Goal: Task Accomplishment & Management: Use online tool/utility

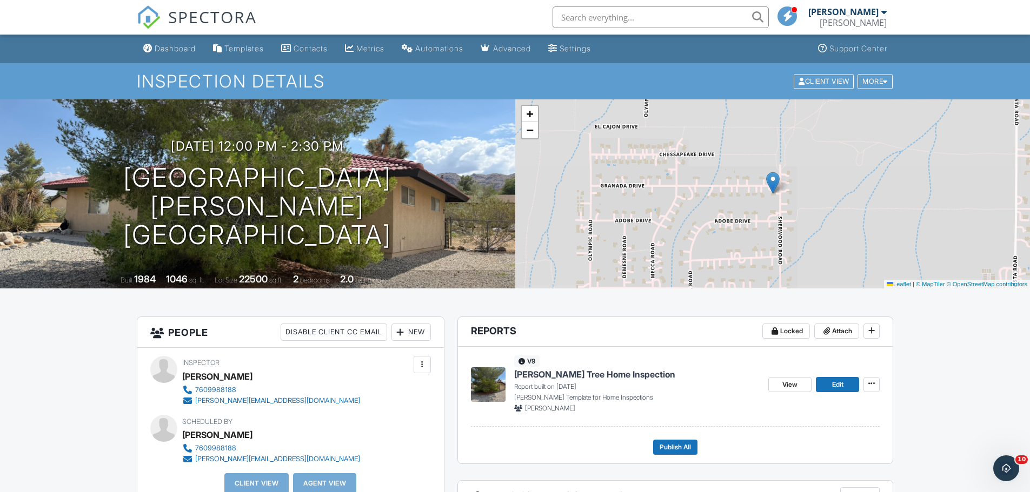
click at [410, 329] on div "New" at bounding box center [410, 332] width 39 height 17
click at [485, 395] on li "Client's Agent" at bounding box center [450, 392] width 106 height 27
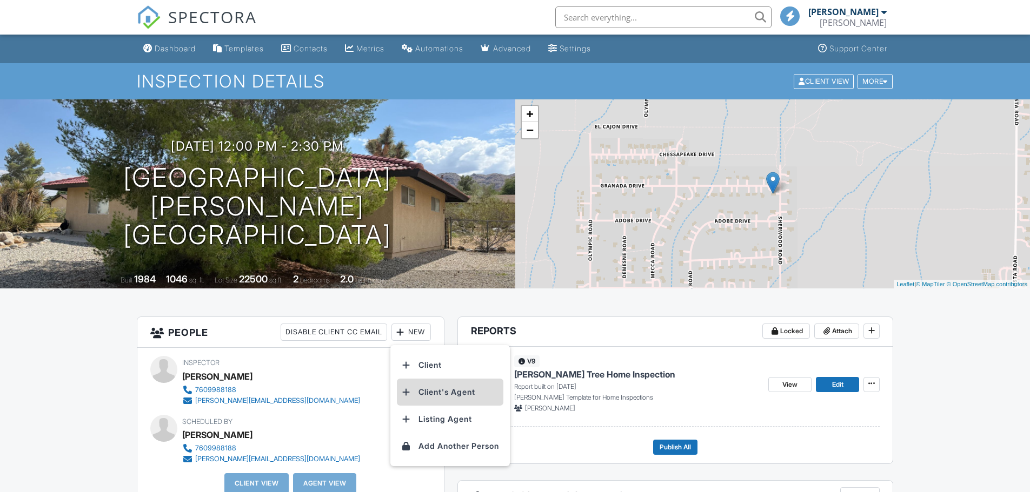
click at [487, 395] on li "Client's Agent" at bounding box center [450, 392] width 106 height 27
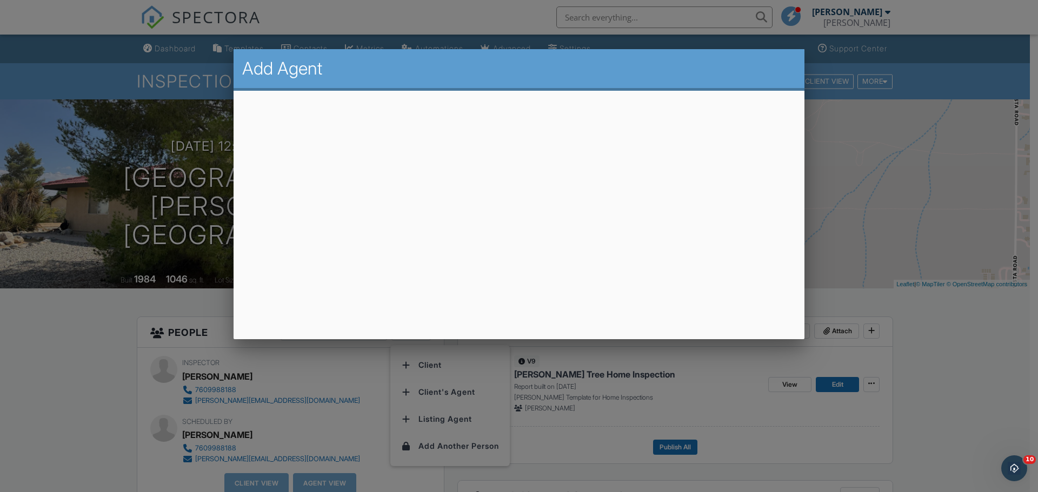
click at [929, 229] on div at bounding box center [519, 254] width 1038 height 616
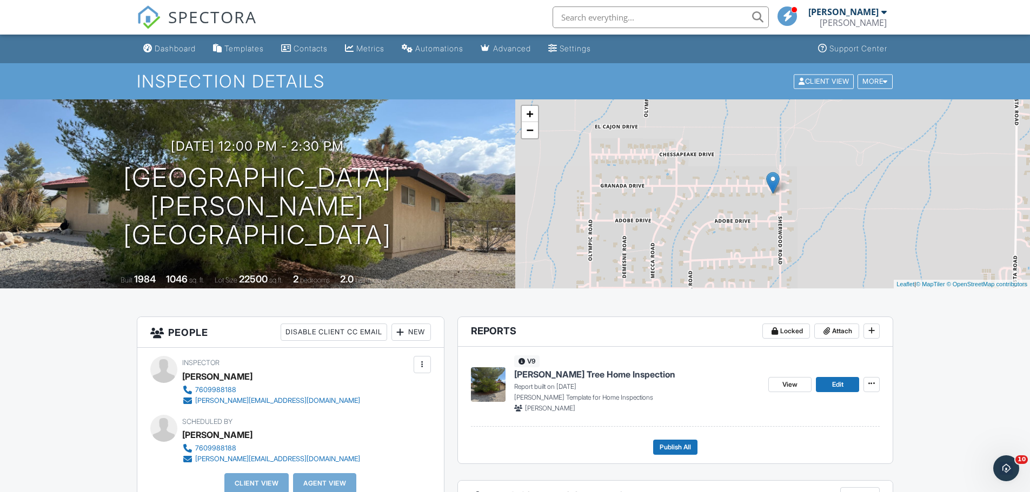
click at [682, 19] on input "text" at bounding box center [660, 17] width 216 height 22
drag, startPoint x: 405, startPoint y: 359, endPoint x: 409, endPoint y: 351, distance: 8.7
click at [405, 359] on div "Inspector Marshall Cordle 7609988188 marshall@joshuatreehomeinspection.com" at bounding box center [290, 381] width 281 height 50
click at [398, 355] on div "Inspector Marshall Cordle 7609988188 marshall@joshuatreehomeinspection.com Make…" at bounding box center [290, 429] width 307 height 162
click at [412, 337] on div "New" at bounding box center [410, 332] width 39 height 17
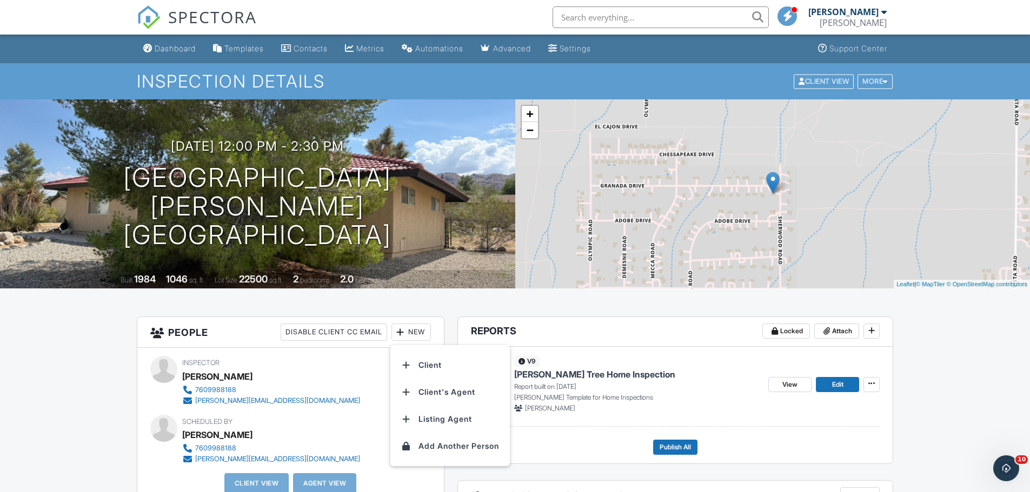
click at [371, 362] on div "Inspector Marshall Cordle 7609988188 marshall@joshuatreehomeinspection.com" at bounding box center [297, 381] width 230 height 50
click at [393, 361] on div "Inspector Marshall Cordle 7609988188 marshall@joshuatreehomeinspection.com" at bounding box center [290, 381] width 281 height 50
click at [408, 350] on div "Inspector Marshall Cordle 7609988188 marshall@joshuatreehomeinspection.com Make…" at bounding box center [290, 429] width 307 height 162
click at [414, 339] on div "New" at bounding box center [410, 332] width 39 height 17
click at [489, 394] on li "Client's Agent" at bounding box center [450, 392] width 106 height 27
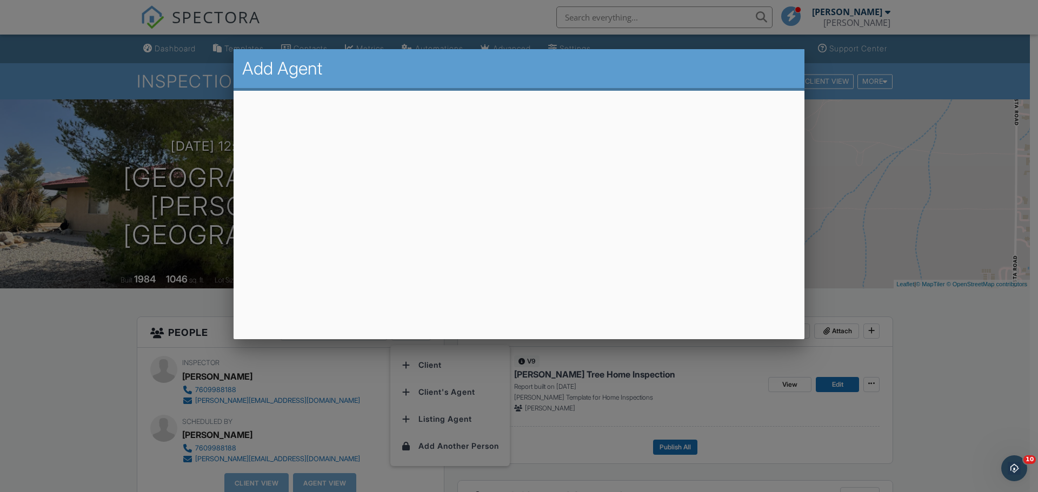
click at [915, 241] on div at bounding box center [519, 254] width 1038 height 616
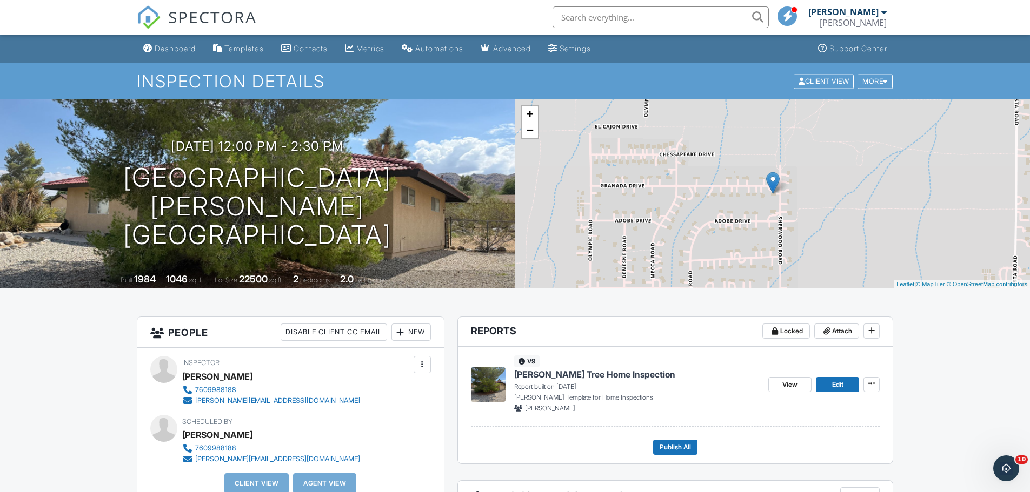
click at [415, 327] on div "New" at bounding box center [410, 332] width 39 height 17
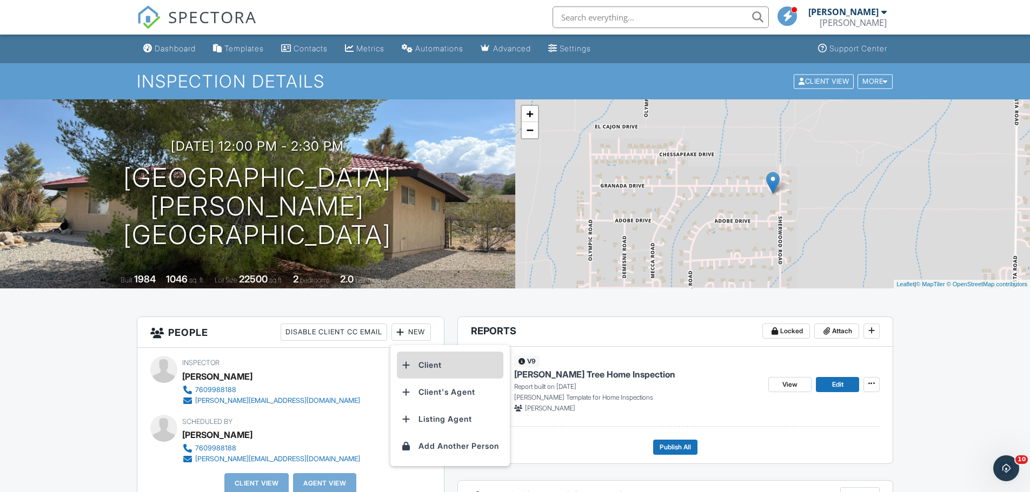
click at [465, 372] on li "Client" at bounding box center [450, 365] width 106 height 27
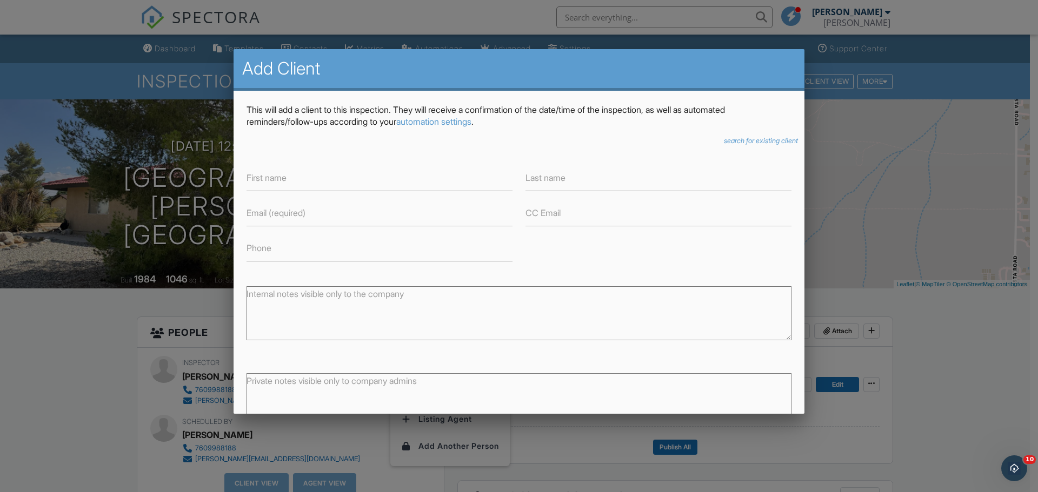
click at [860, 198] on div at bounding box center [519, 254] width 1038 height 616
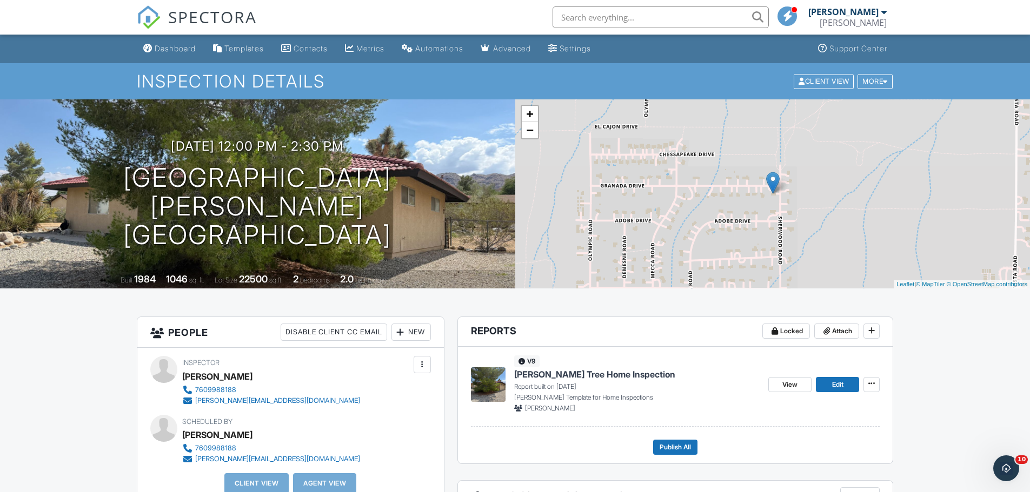
click at [421, 327] on div "New" at bounding box center [410, 332] width 39 height 17
click at [502, 387] on li "Client's Agent" at bounding box center [450, 392] width 106 height 27
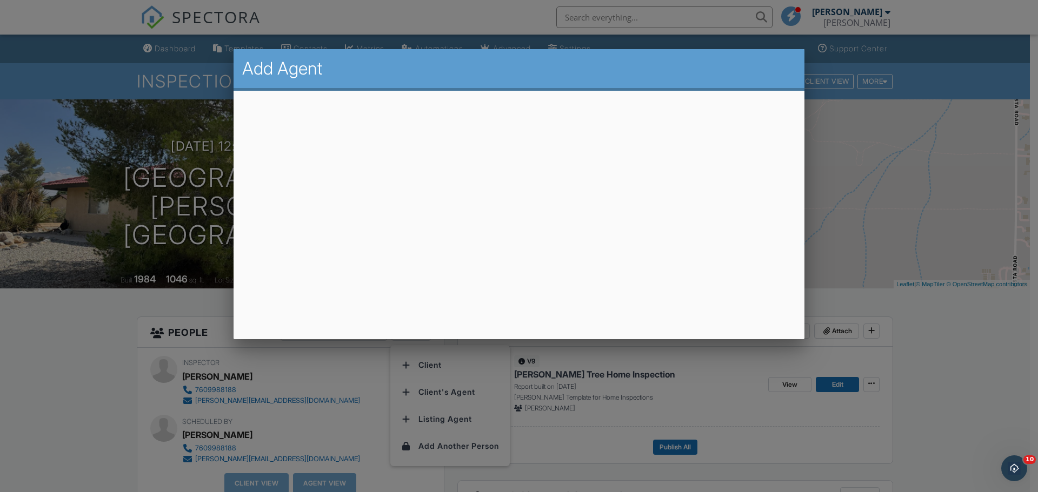
drag, startPoint x: 978, startPoint y: 259, endPoint x: 836, endPoint y: 260, distance: 141.6
click at [951, 260] on div at bounding box center [519, 254] width 1038 height 616
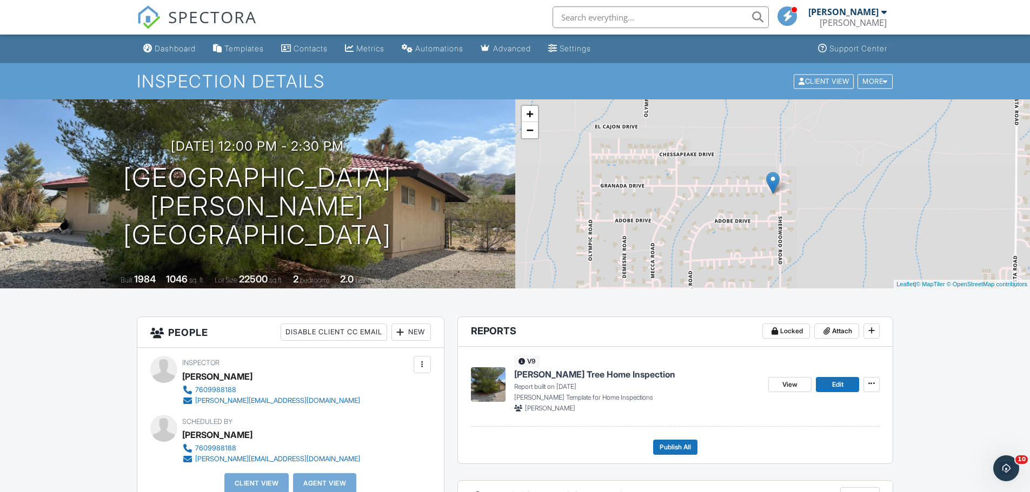
click at [413, 335] on div "New" at bounding box center [410, 332] width 39 height 17
click at [495, 390] on li "Client's Agent" at bounding box center [450, 392] width 106 height 27
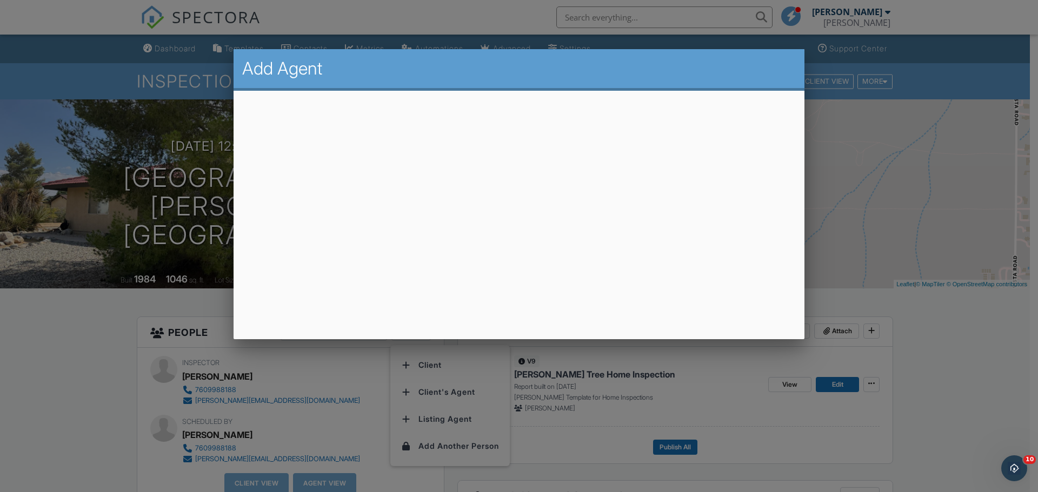
click at [990, 301] on div at bounding box center [519, 254] width 1038 height 616
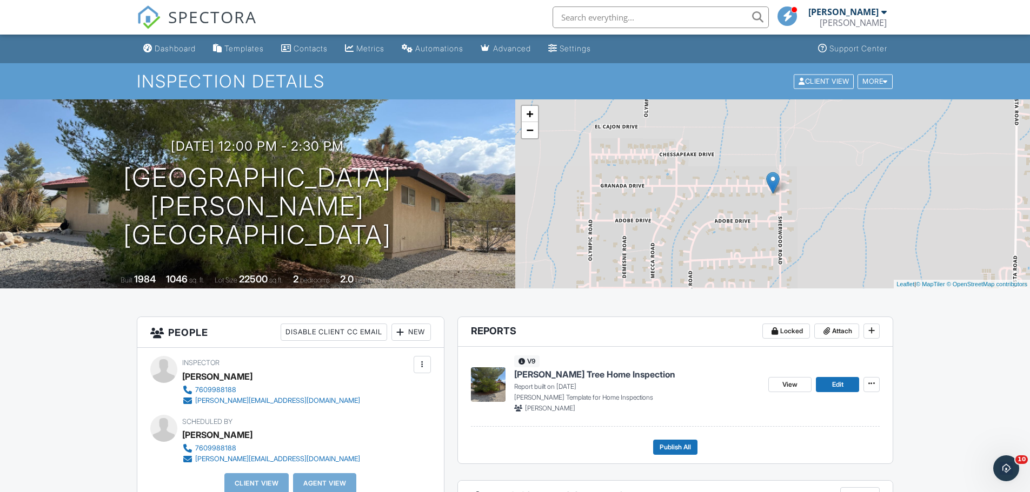
click at [414, 334] on div "New" at bounding box center [410, 332] width 39 height 17
click at [464, 381] on li "Client's Agent" at bounding box center [450, 392] width 106 height 27
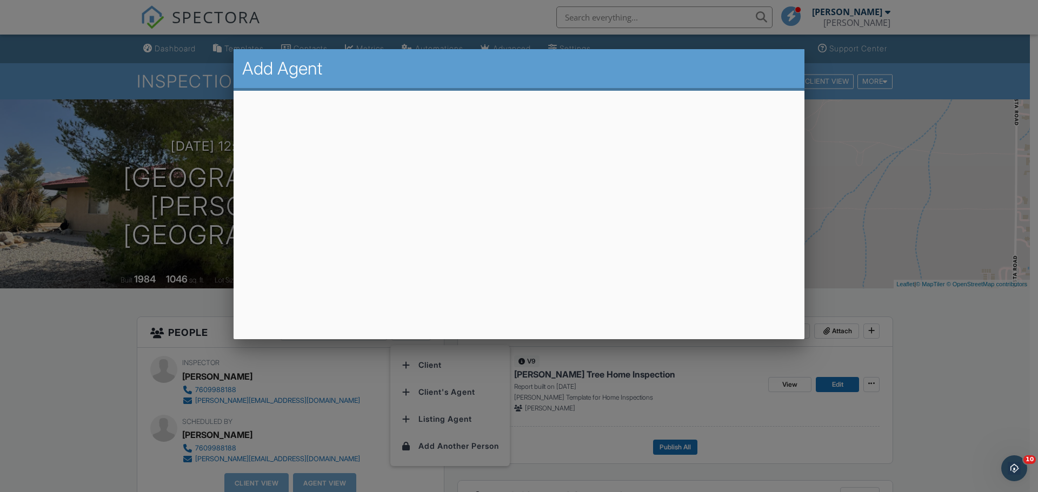
click at [925, 380] on div at bounding box center [519, 254] width 1038 height 616
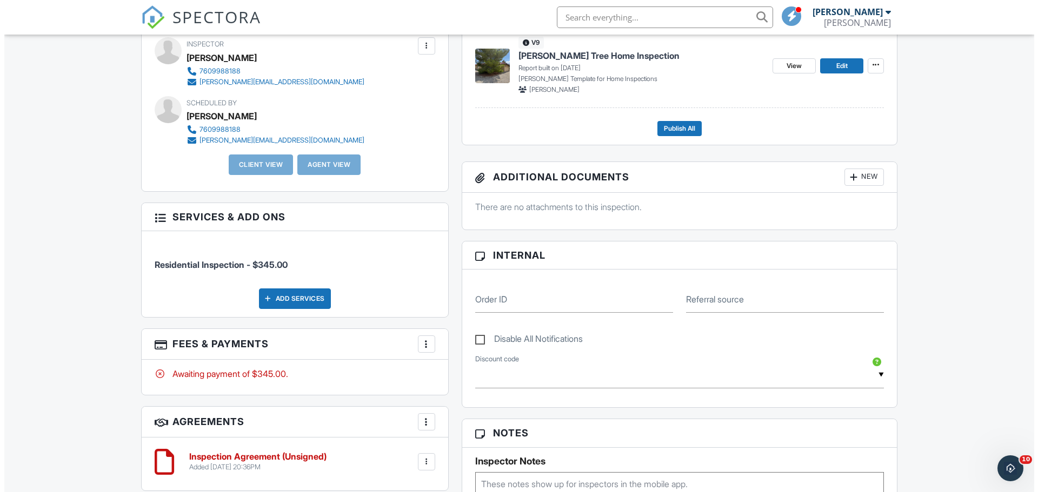
scroll to position [108, 0]
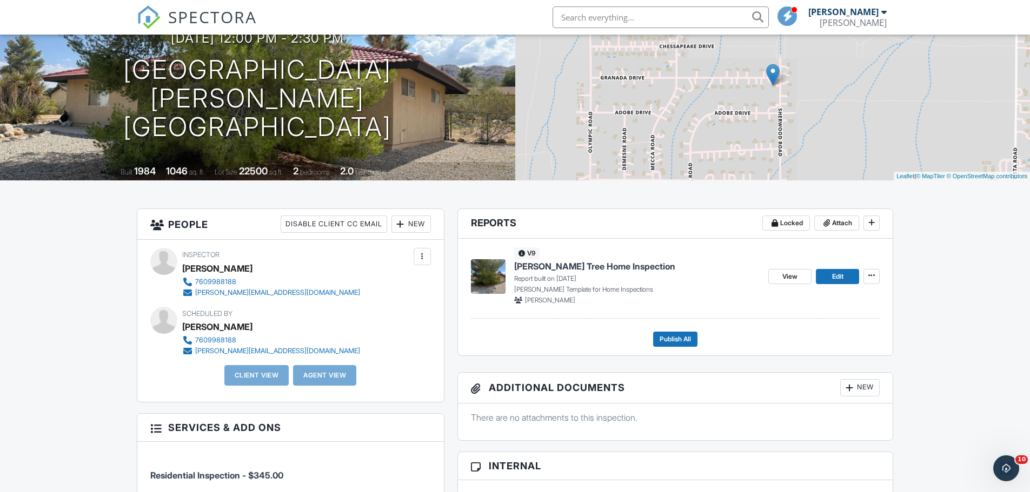
click at [418, 226] on div "New" at bounding box center [410, 224] width 39 height 17
click at [481, 295] on li "Client's Agent" at bounding box center [450, 284] width 106 height 27
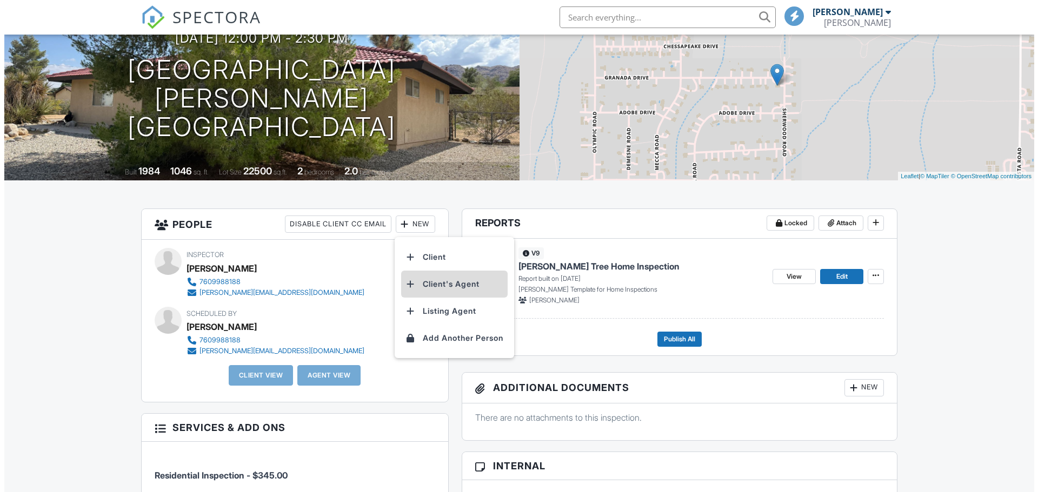
scroll to position [108, 0]
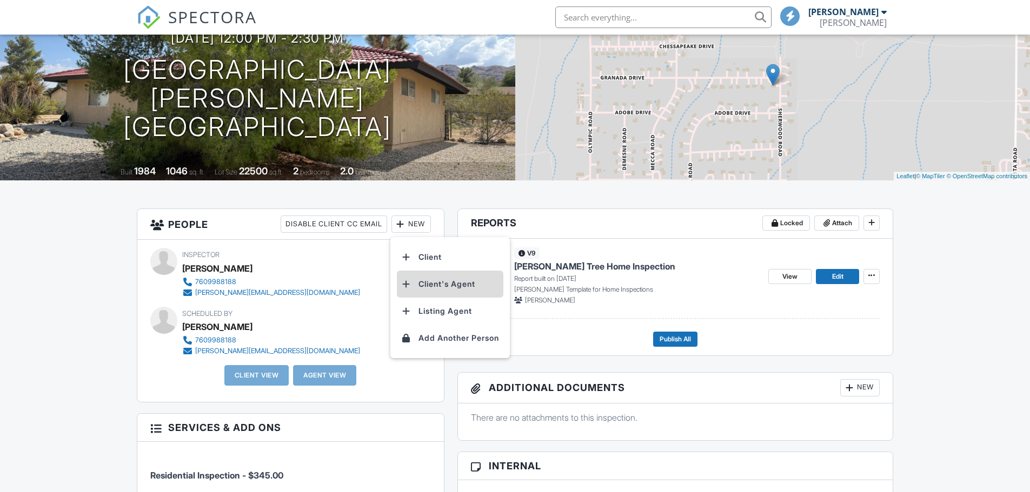
click at [482, 278] on li "Client's Agent" at bounding box center [450, 284] width 106 height 27
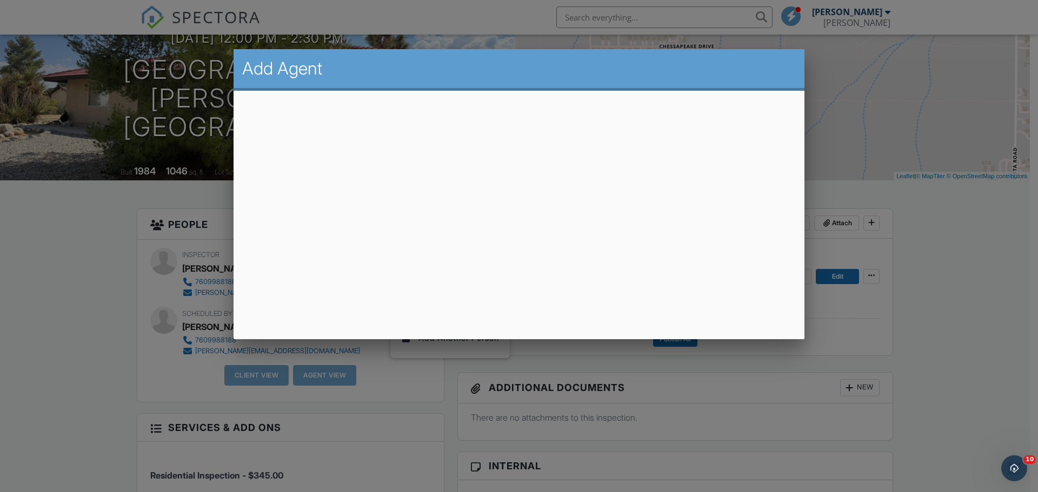
scroll to position [0, 0]
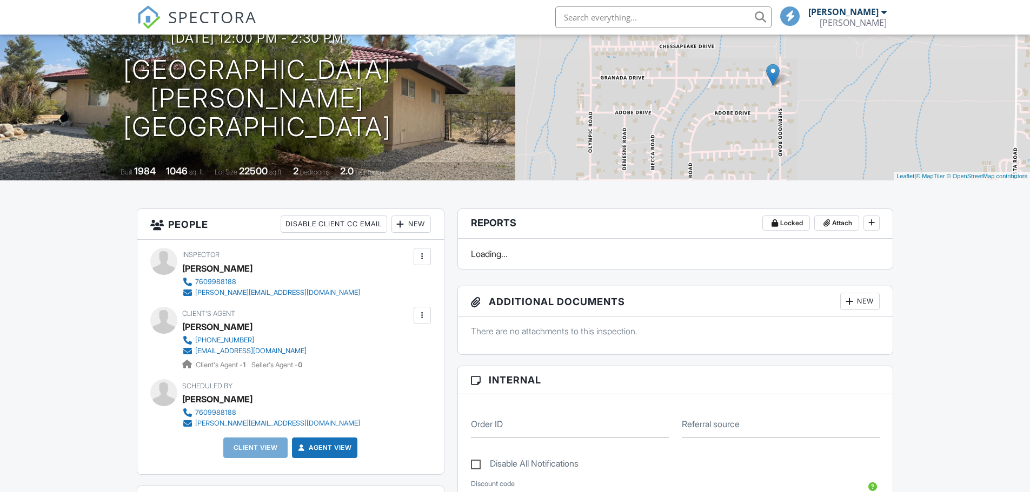
scroll to position [108, 0]
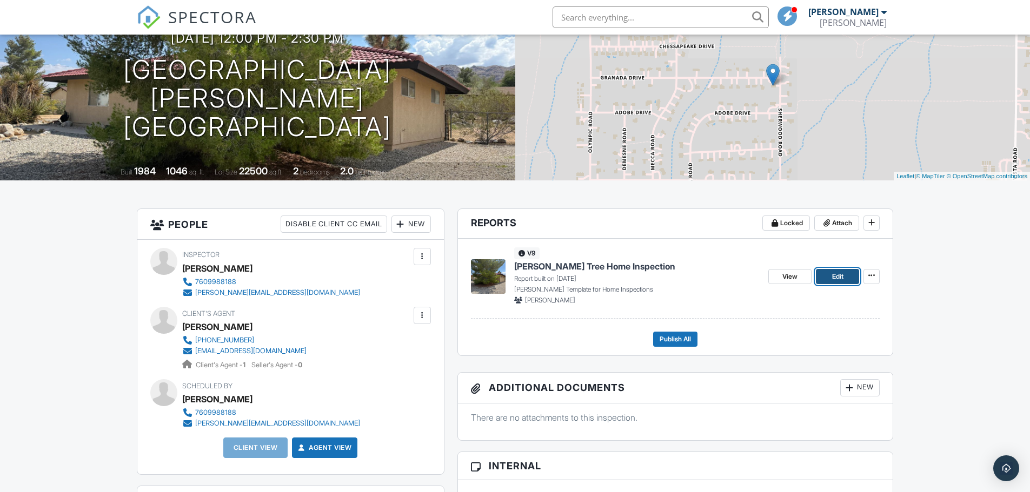
click at [849, 273] on link "Edit" at bounding box center [837, 276] width 43 height 15
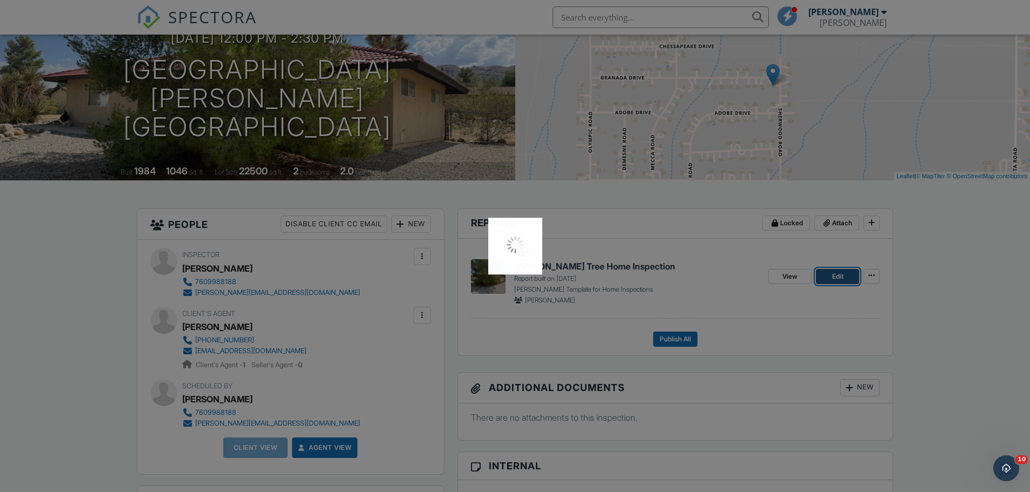
scroll to position [0, 0]
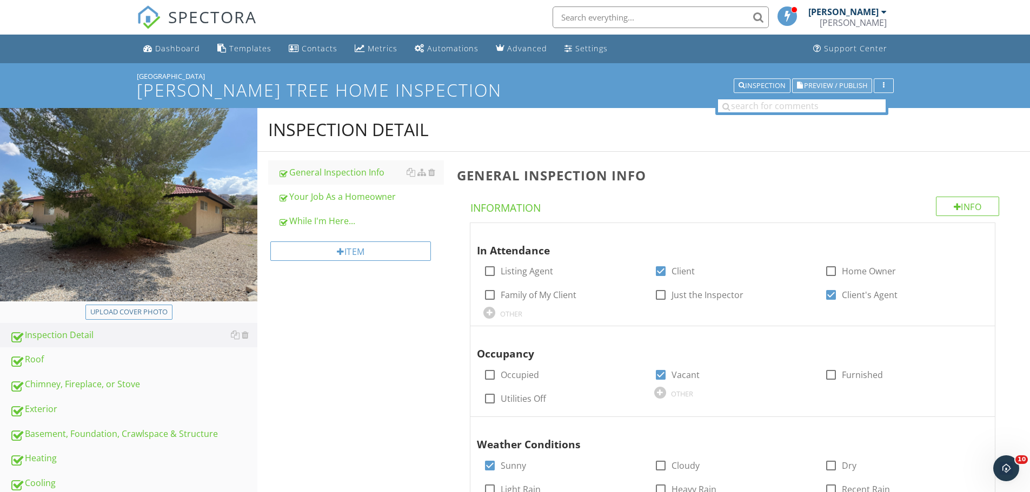
click at [835, 89] on span "Preview / Publish" at bounding box center [835, 85] width 63 height 7
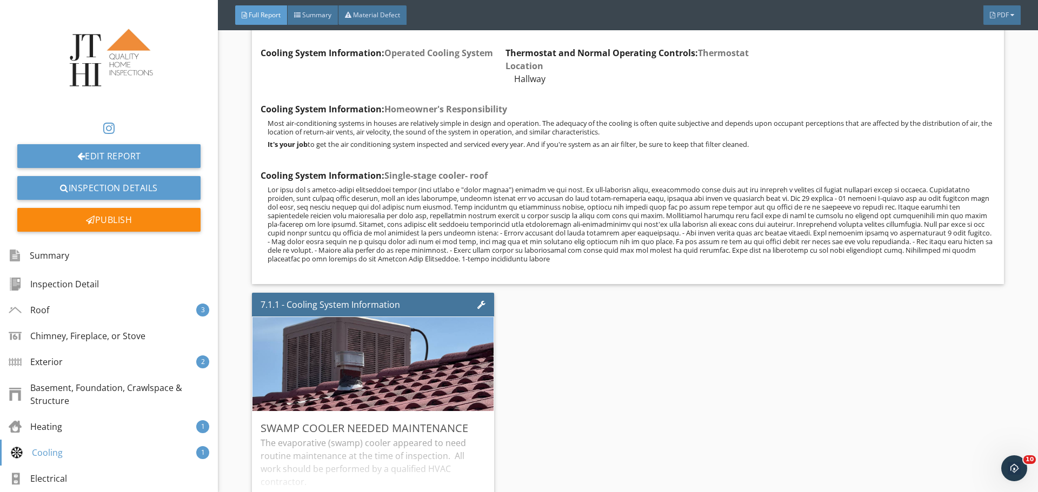
scroll to position [5892, 0]
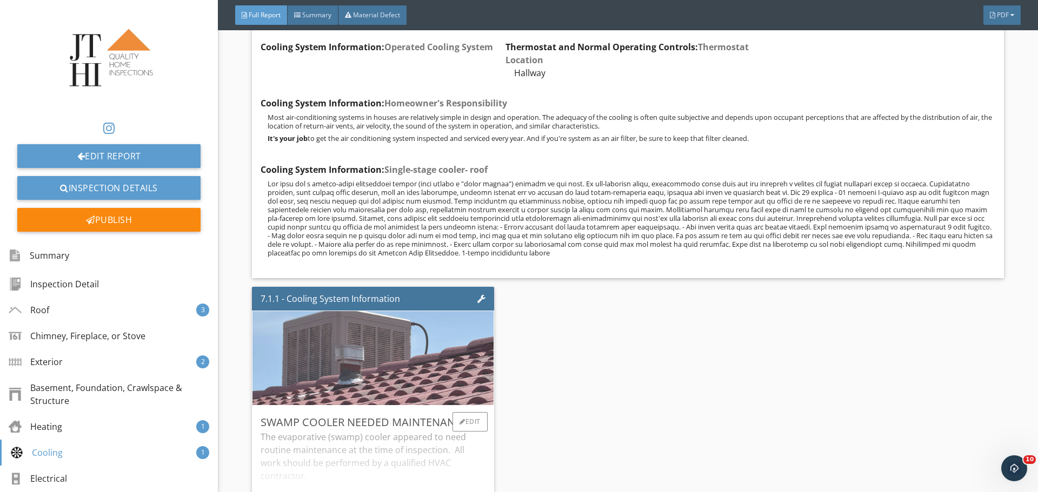
click at [327, 329] on img at bounding box center [373, 358] width 314 height 235
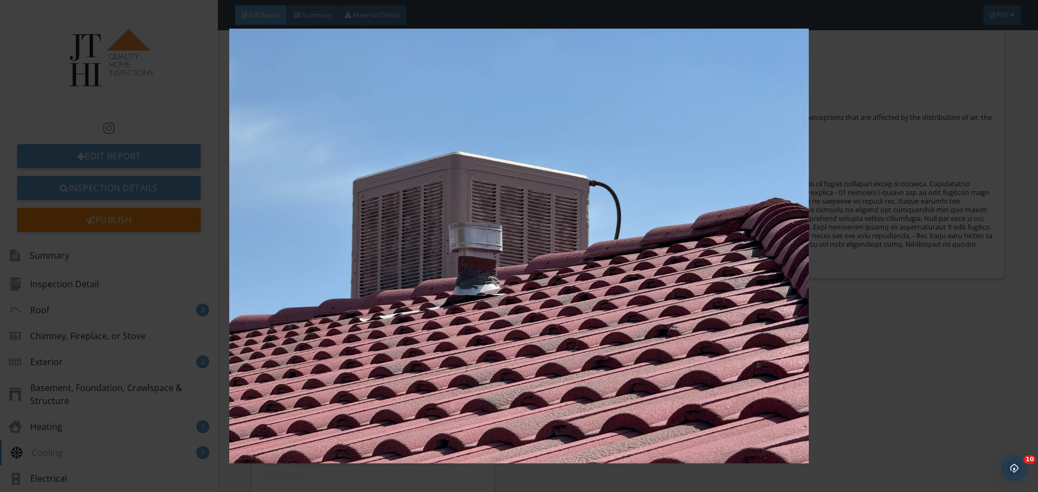
click at [463, 269] on img at bounding box center [518, 246] width 953 height 435
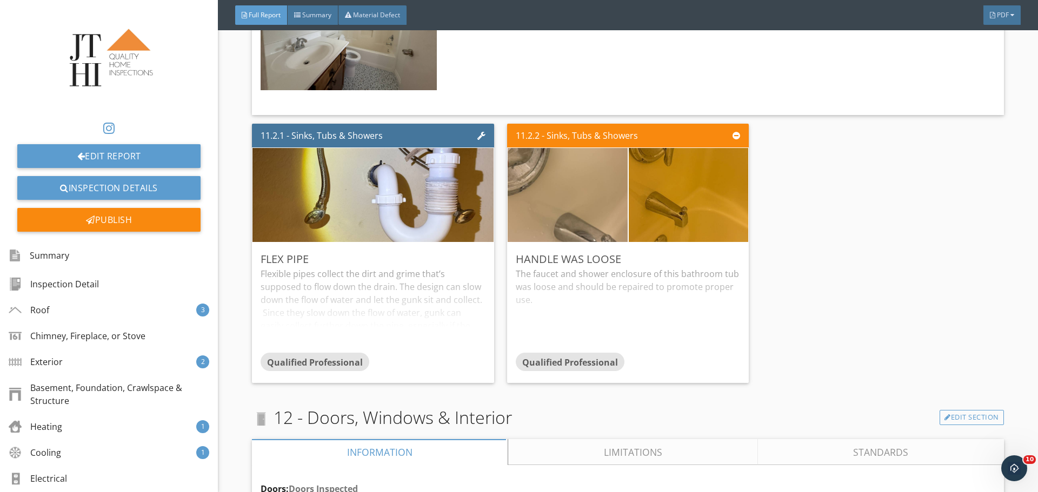
scroll to position [10379, 0]
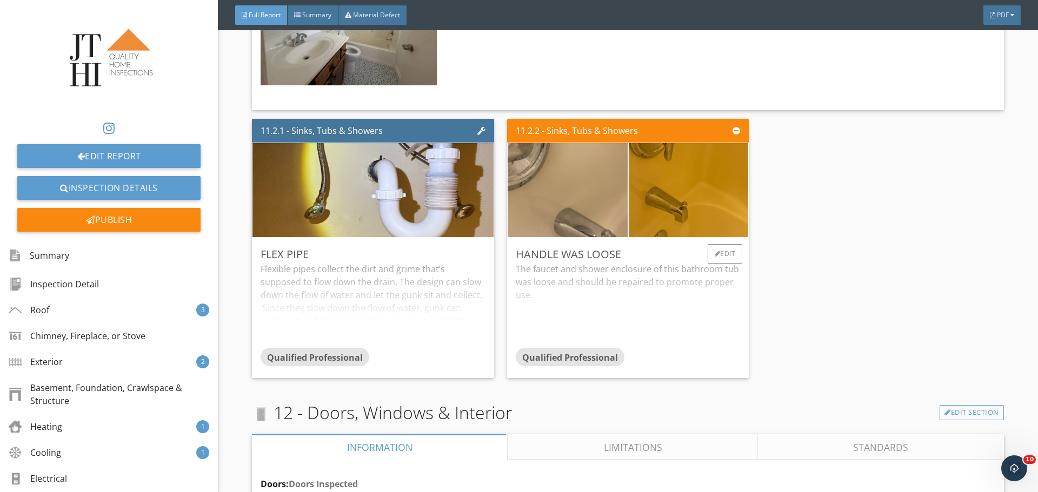
click at [738, 254] on div "Handle was loose The faucet and shower enclosure of this bathroom tub was loose…" at bounding box center [628, 308] width 242 height 141
click at [721, 254] on div "Edit" at bounding box center [725, 253] width 35 height 19
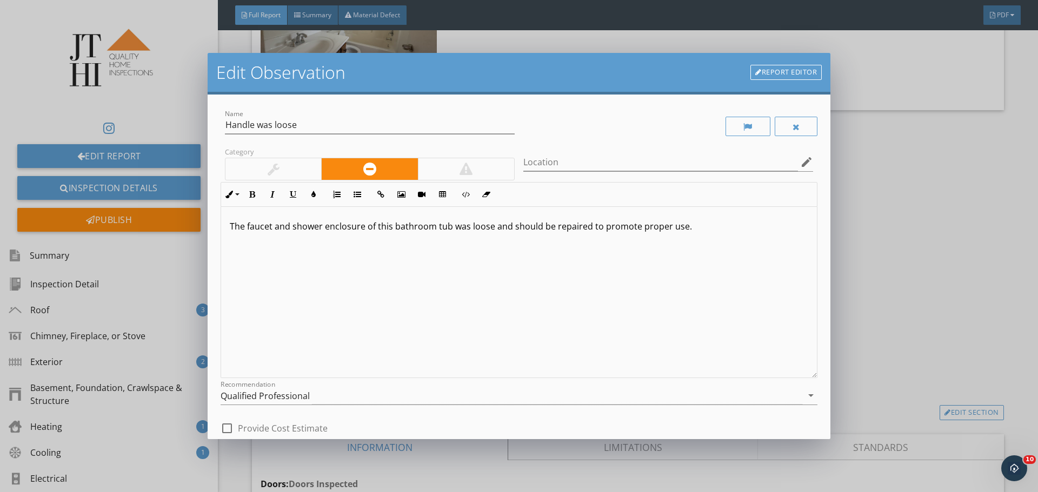
click at [282, 229] on p "The faucet and shower enclosure of this bathroom tub was loose and should be re…" at bounding box center [519, 226] width 578 height 13
click at [270, 222] on p "The faucet for the shower enclosure of this bathroom tub was loose and should b…" at bounding box center [519, 226] width 578 height 13
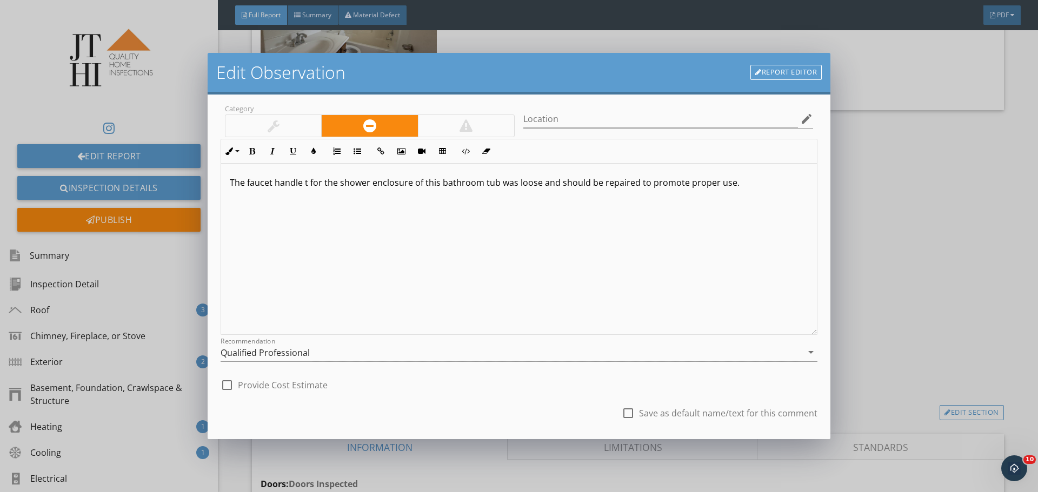
scroll to position [104, 0]
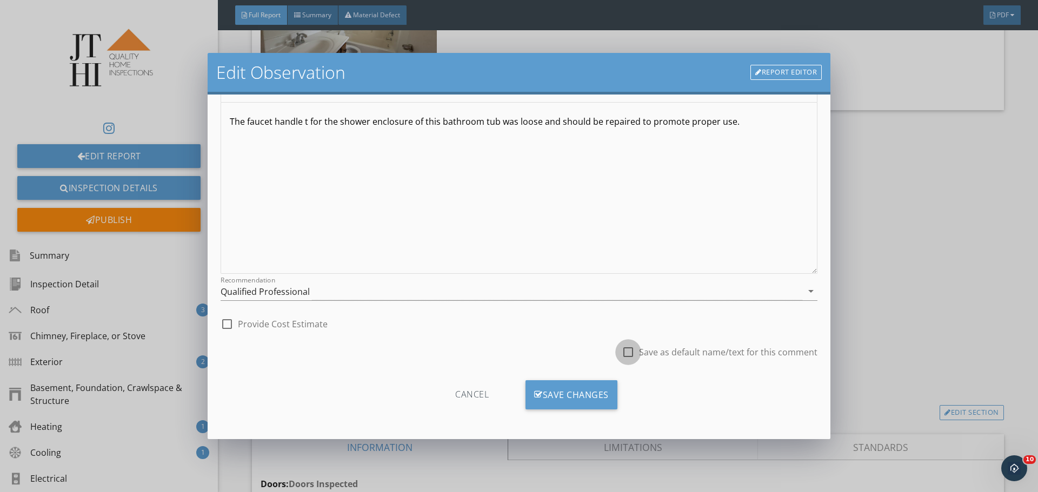
click at [619, 349] on div at bounding box center [628, 352] width 18 height 18
checkbox input "true"
click at [611, 395] on div "Save Changes" at bounding box center [571, 395] width 92 height 29
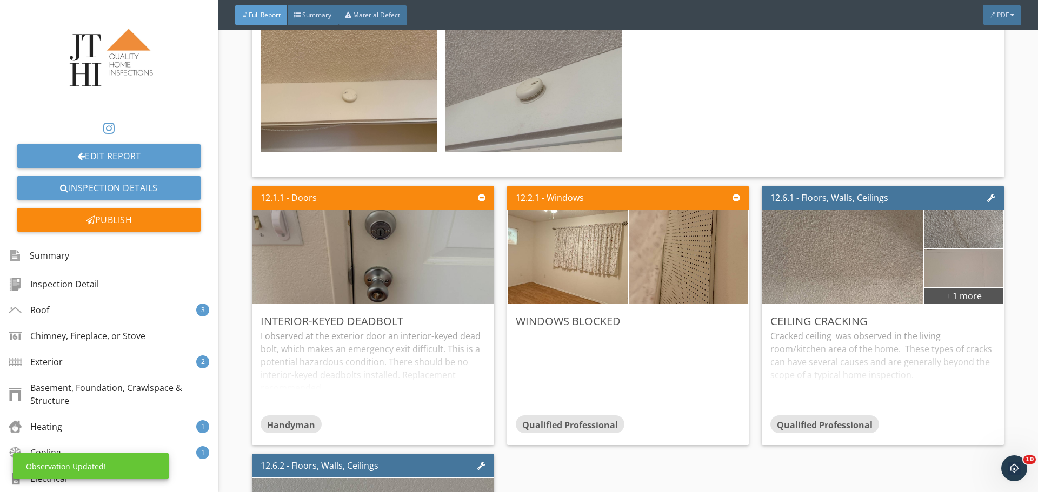
scroll to position [11622, 0]
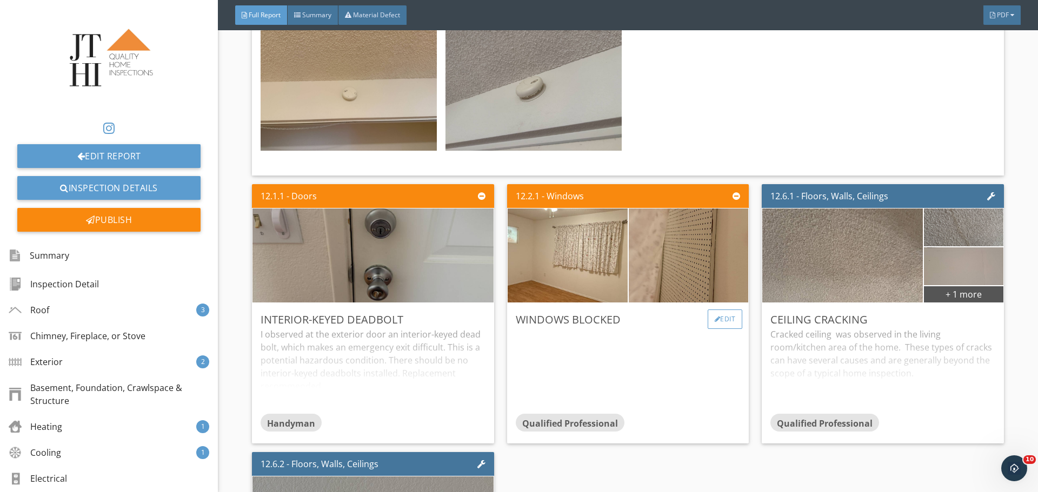
click at [729, 318] on div "Edit" at bounding box center [725, 319] width 35 height 19
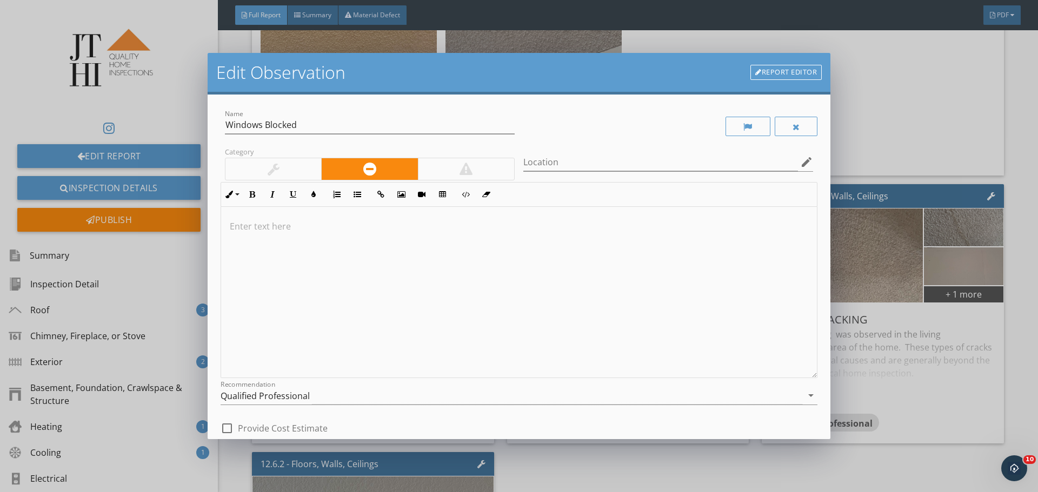
click at [405, 299] on div at bounding box center [519, 292] width 596 height 171
click at [884, 210] on div "Edit Observation Report Editor Name Windows Blocked Category Location edit Inli…" at bounding box center [519, 246] width 1038 height 492
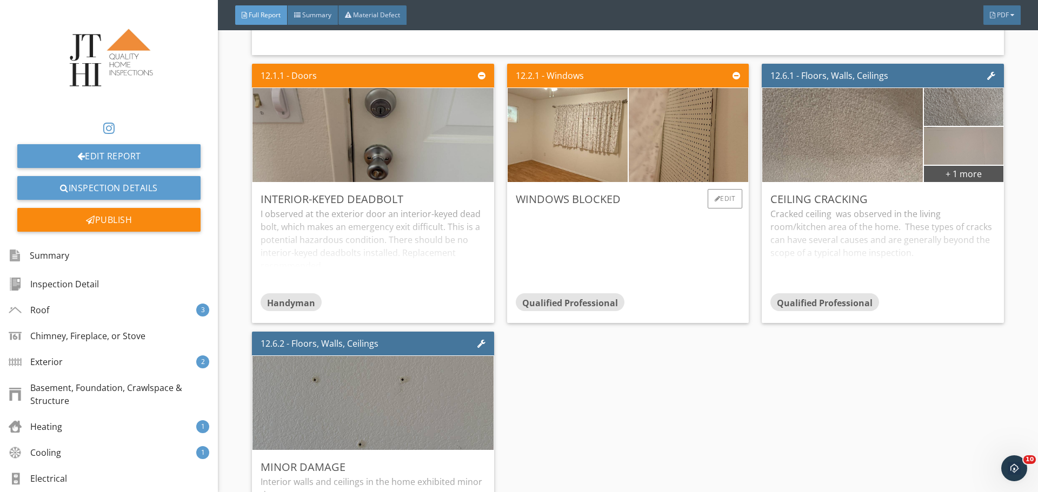
scroll to position [11730, 0]
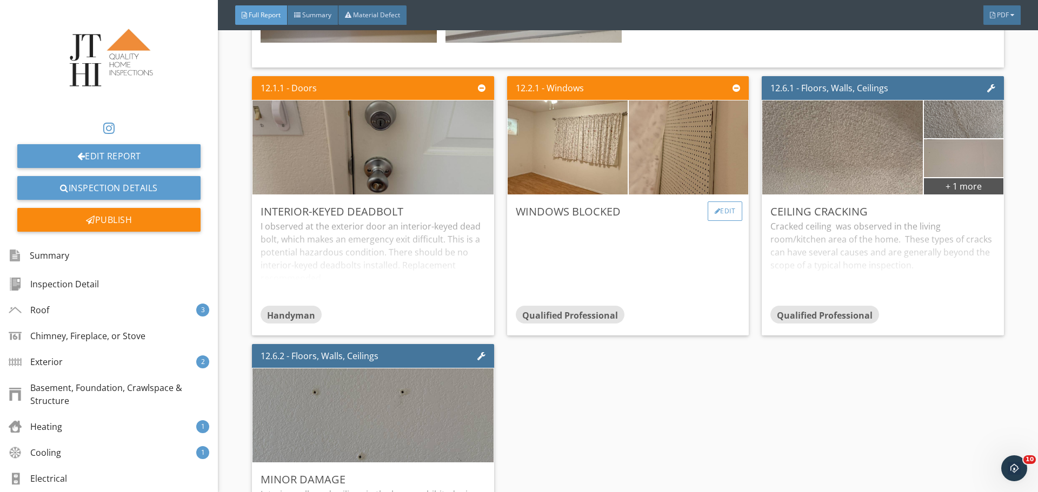
click at [726, 206] on div "Edit" at bounding box center [725, 211] width 35 height 19
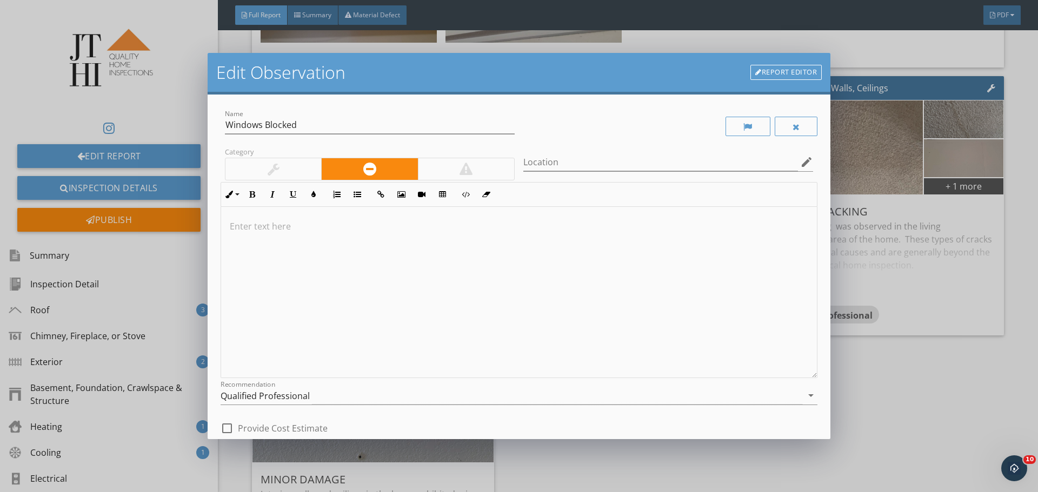
click at [670, 237] on div at bounding box center [519, 292] width 596 height 171
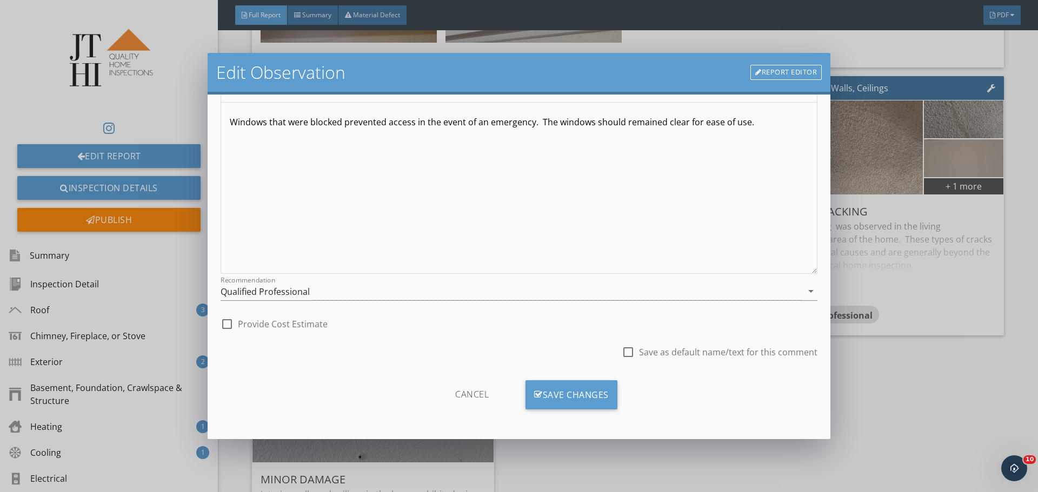
scroll to position [1, 0]
click at [604, 403] on div "Save Changes" at bounding box center [571, 395] width 92 height 29
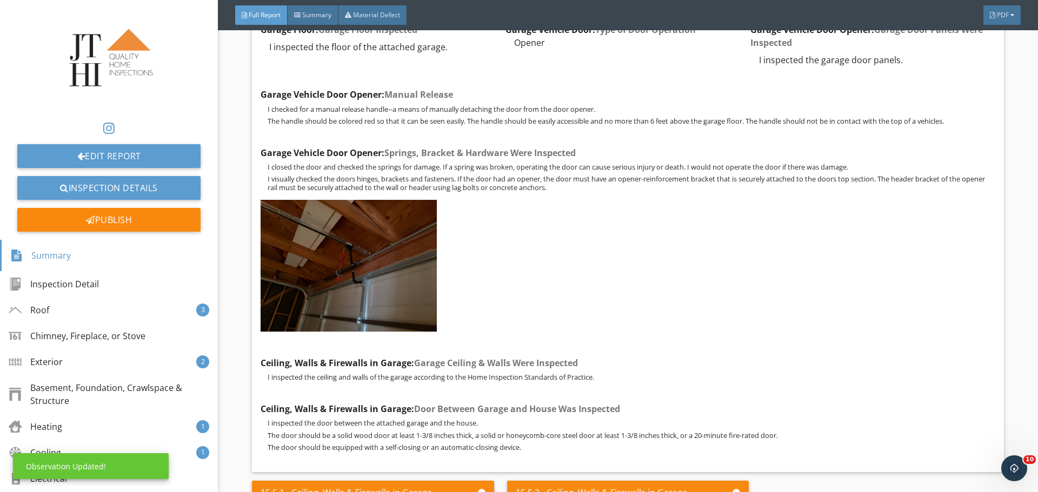
scroll to position [13772, 0]
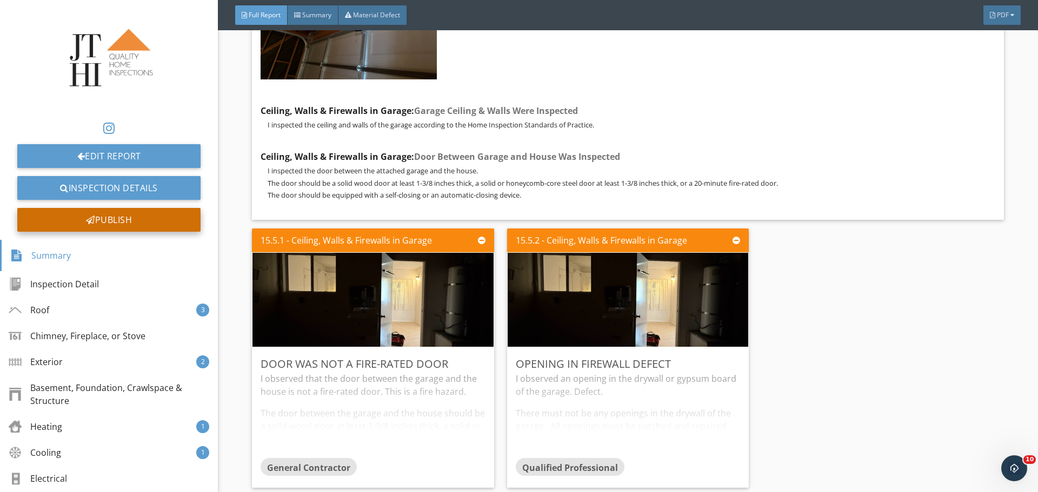
click at [151, 223] on div "Publish" at bounding box center [108, 220] width 183 height 24
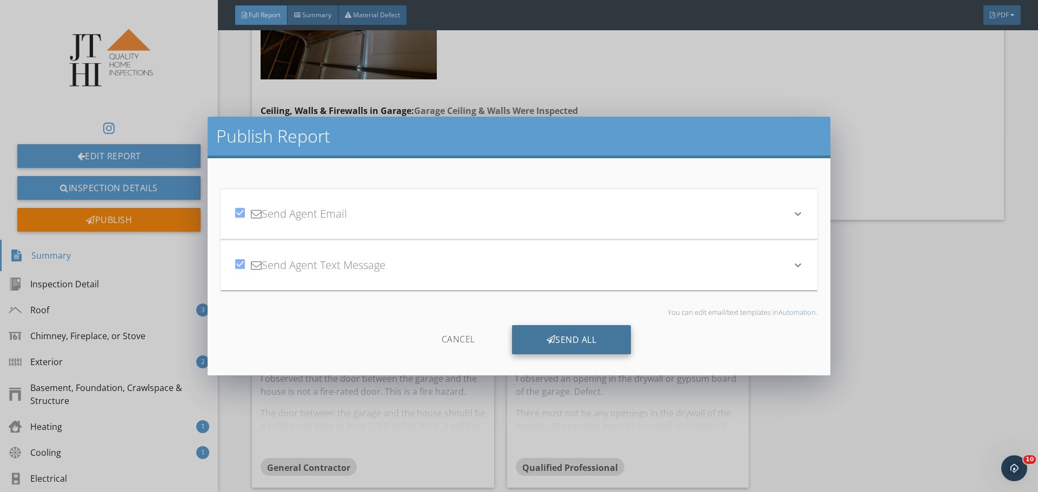
click at [611, 338] on div "Send All" at bounding box center [571, 339] width 119 height 29
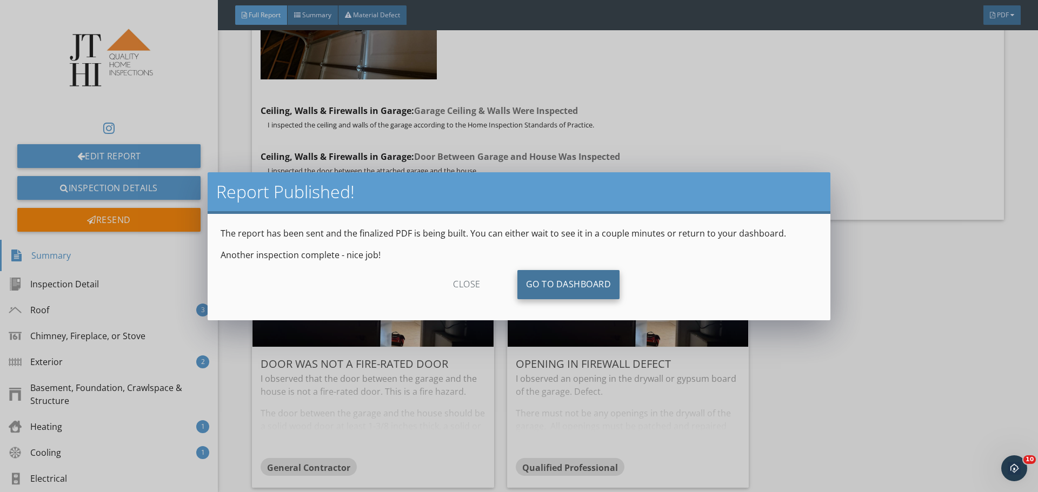
click at [601, 295] on link "Go To Dashboard" at bounding box center [568, 284] width 103 height 29
